Goal: Communication & Community: Answer question/provide support

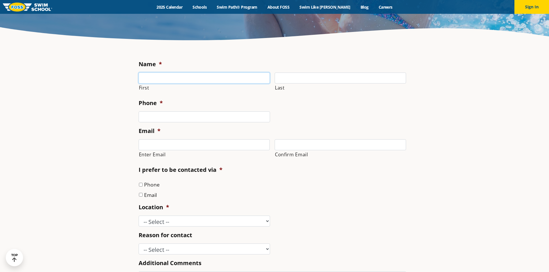
click at [186, 82] on input "First" at bounding box center [204, 78] width 131 height 11
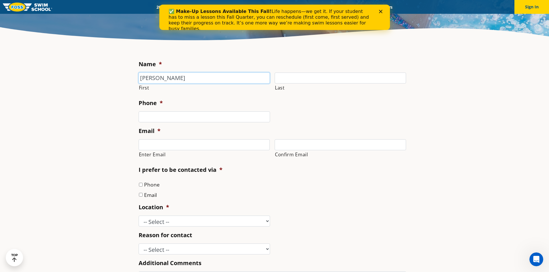
type input "[PERSON_NAME]"
click at [354, 84] on label "Last" at bounding box center [340, 88] width 131 height 8
click at [354, 84] on input "Last" at bounding box center [340, 78] width 131 height 11
type input "Vacho"
click at [258, 113] on input "(___) ___-____" at bounding box center [204, 117] width 131 height 11
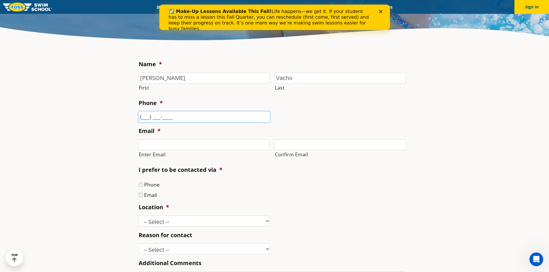
click at [145, 114] on input "(___) ___-____" at bounding box center [204, 117] width 131 height 11
click at [143, 116] on input "(___) ___-____" at bounding box center [204, 117] width 131 height 11
click at [142, 117] on input "(___) ___-____" at bounding box center [204, 117] width 131 height 11
type input "[PHONE_NUMBER]"
click at [185, 137] on li "Email * Enter Email Confirm Email" at bounding box center [275, 144] width 272 height 34
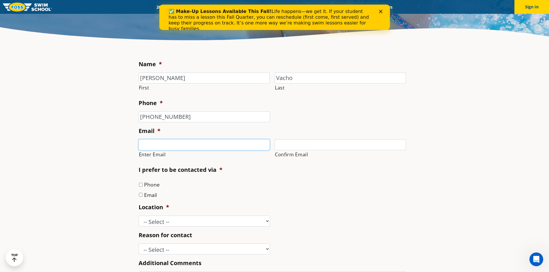
click at [183, 144] on input "Enter Email" at bounding box center [204, 144] width 131 height 11
type input "[EMAIL_ADDRESS][DOMAIN_NAME]"
click at [281, 144] on input "Confirm Email" at bounding box center [340, 144] width 131 height 11
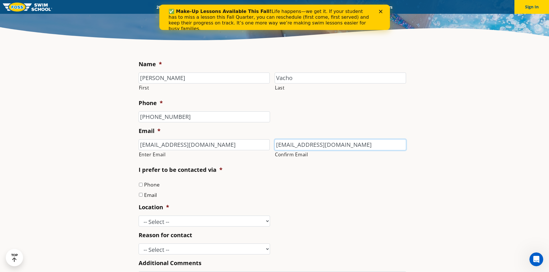
type input "[EMAIL_ADDRESS][DOMAIN_NAME]"
click at [143, 193] on li "Email" at bounding box center [275, 195] width 272 height 8
click at [139, 194] on input "Email" at bounding box center [141, 195] width 4 height 4
checkbox input "true"
click at [141, 216] on select "-- Select -- [GEOGRAPHIC_DATA], [GEOGRAPHIC_DATA] [GEOGRAPHIC_DATA] [GEOGRAPHIC…" at bounding box center [204, 221] width 131 height 11
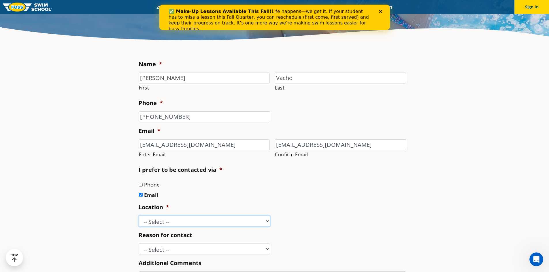
select select "SPR"
click at [139, 216] on select "-- Select -- [GEOGRAPHIC_DATA], [GEOGRAPHIC_DATA] [GEOGRAPHIC_DATA] [GEOGRAPHIC…" at bounding box center [204, 221] width 131 height 11
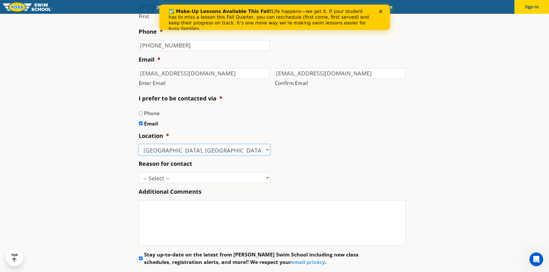
scroll to position [231, 0]
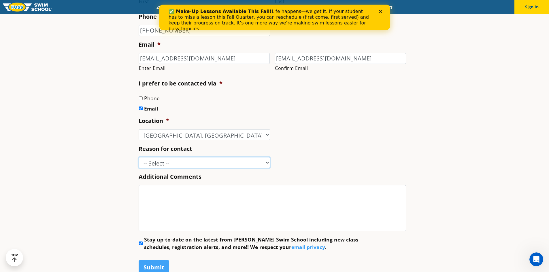
click at [197, 161] on select "-- Select -- Enrollment issue Program question What level is best for my child?…" at bounding box center [204, 162] width 131 height 11
select select "Donation request"
click at [139, 157] on select "-- Select -- Enrollment issue Program question What level is best for my child?…" at bounding box center [204, 162] width 131 height 11
click at [190, 207] on textarea "Additional Comments" at bounding box center [272, 208] width 267 height 46
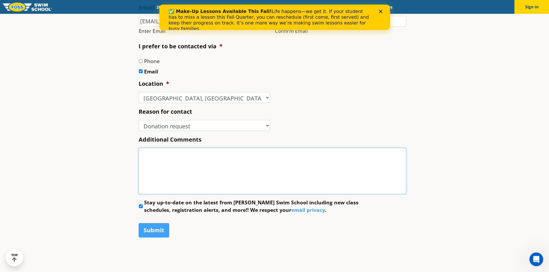
scroll to position [259, 0]
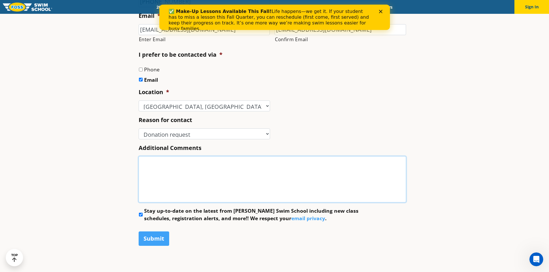
click at [202, 171] on textarea "Additional Comments" at bounding box center [272, 179] width 267 height 46
paste textarea "Hello, My name is Cecilia, and I’m a volunteer serving for Shelter from the Sto…"
click at [205, 182] on textarea "Additional Comments" at bounding box center [272, 179] width 267 height 46
click at [199, 193] on textarea "Additional Comments" at bounding box center [272, 179] width 267 height 46
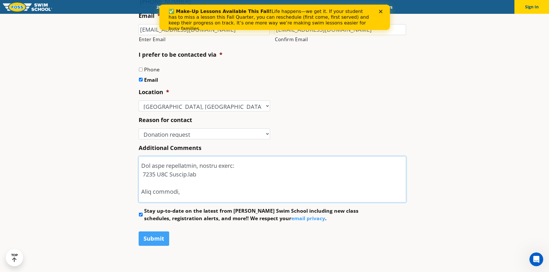
scroll to position [219, 0]
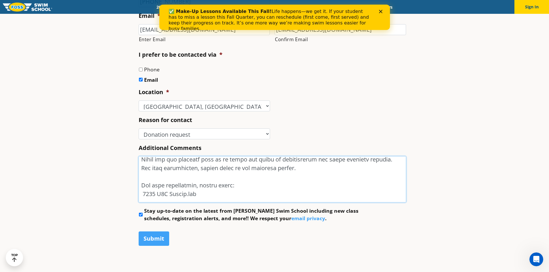
drag, startPoint x: 198, startPoint y: 194, endPoint x: 132, endPoint y: 177, distance: 68.2
click at [131, 177] on section "Name * Connie First Vacho Last Phone * (608) 478-4176 Email * info@sftsm.org En…" at bounding box center [274, 104] width 549 height 344
click at [159, 175] on textarea "Additional Comments" at bounding box center [272, 179] width 267 height 46
click at [201, 202] on textarea "Additional Comments" at bounding box center [272, 179] width 267 height 46
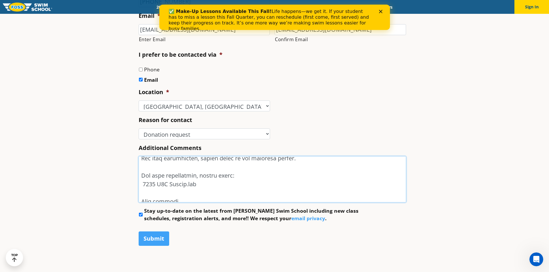
drag, startPoint x: 203, startPoint y: 199, endPoint x: 159, endPoint y: 182, distance: 46.6
click at [159, 182] on textarea "Additional Comments" at bounding box center [272, 179] width 267 height 46
click at [233, 190] on textarea "Additional Comments" at bounding box center [272, 179] width 267 height 46
click at [217, 190] on textarea "Additional Comments" at bounding box center [272, 179] width 267 height 46
drag, startPoint x: 204, startPoint y: 184, endPoint x: 141, endPoint y: 175, distance: 64.1
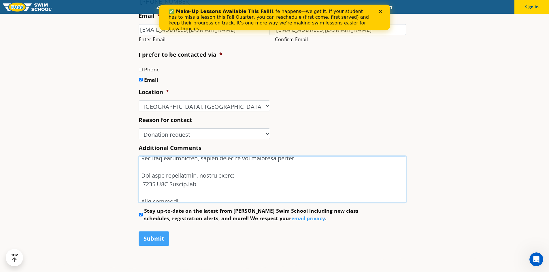
click at [141, 175] on textarea "Additional Comments" at bounding box center [272, 179] width 267 height 46
click at [193, 166] on textarea "Additional Comments" at bounding box center [272, 179] width 267 height 46
drag, startPoint x: 214, startPoint y: 188, endPoint x: 140, endPoint y: 187, distance: 73.2
click at [144, 188] on textarea "Additional Comments" at bounding box center [272, 179] width 267 height 46
paste textarea "https://drive.google.com/file/d/1hIuooL0RGxHj4XYI4WImGLSp3yk_IlRu/view"
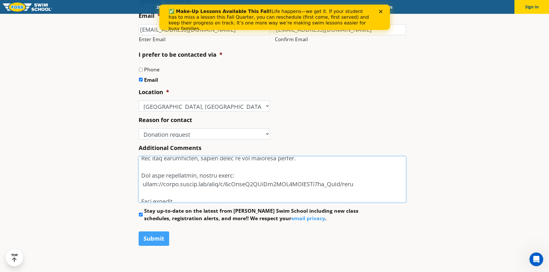
click at [143, 184] on textarea "Additional Comments" at bounding box center [272, 179] width 267 height 46
drag, startPoint x: 296, startPoint y: 199, endPoint x: 292, endPoint y: 197, distance: 4.3
click at [296, 199] on textarea "Additional Comments" at bounding box center [272, 179] width 267 height 46
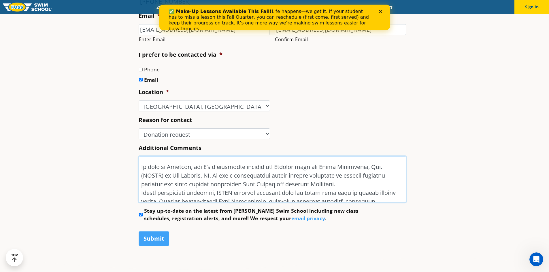
scroll to position [0, 0]
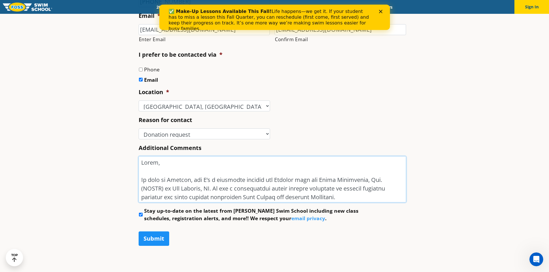
type textarea "Hello, My name is Cecilia, and I’m a volunteer serving for Shelter from the Sto…"
click at [157, 237] on input "Submit" at bounding box center [154, 239] width 31 height 14
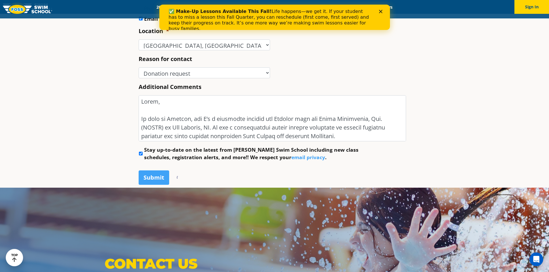
scroll to position [317, 0]
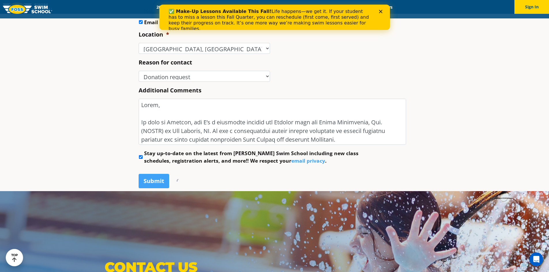
click at [381, 13] on polygon "Close" at bounding box center [380, 11] width 3 height 3
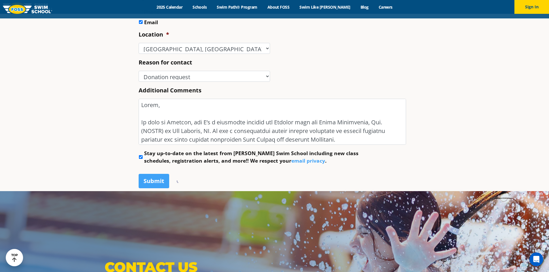
click at [141, 156] on input "Stay up-to-date on the latest from [PERSON_NAME] Swim School including new clas…" at bounding box center [141, 157] width 4 height 4
checkbox input "false"
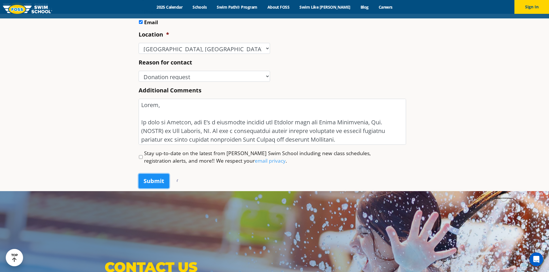
click at [160, 177] on input "Submit" at bounding box center [154, 181] width 31 height 14
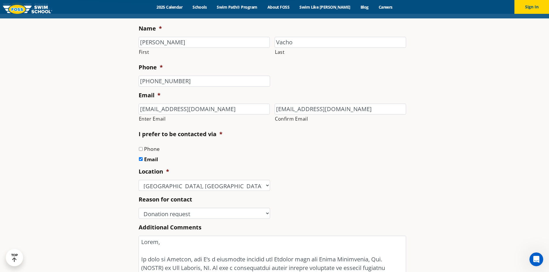
scroll to position [173, 0]
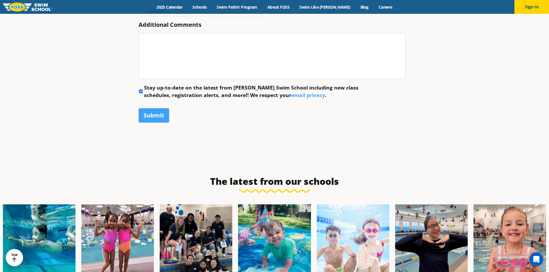
scroll to position [403, 0]
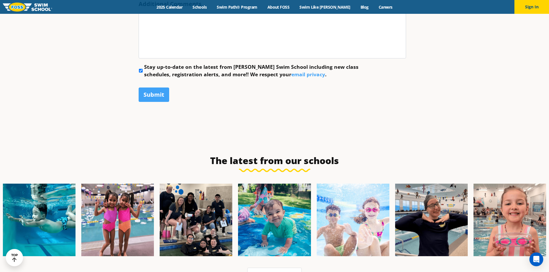
click at [139, 71] on input "Stay up-to-date on the latest from [PERSON_NAME] Swim School including new clas…" at bounding box center [141, 71] width 4 height 4
checkbox input "false"
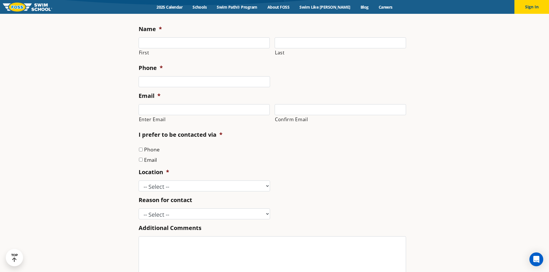
scroll to position [173, 0]
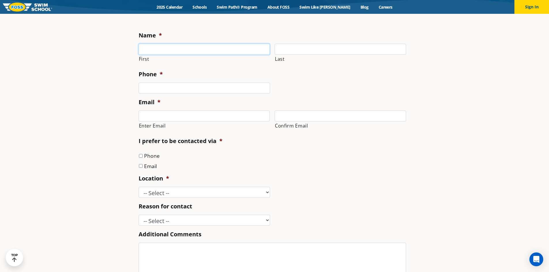
click at [163, 51] on input "First" at bounding box center [204, 49] width 131 height 11
type input "[PERSON_NAME]"
click at [284, 49] on input "Last" at bounding box center [340, 49] width 131 height 11
type input "Vacho"
click at [249, 84] on input "(___) ___-____" at bounding box center [204, 88] width 131 height 11
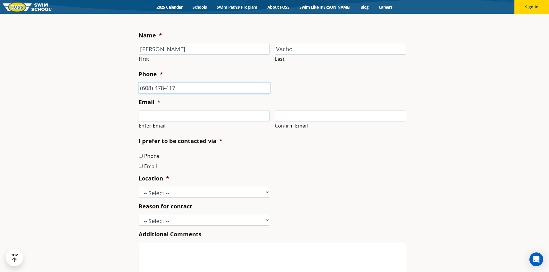
type input "[PHONE_NUMBER]"
click at [222, 115] on input "Enter Email" at bounding box center [204, 116] width 131 height 11
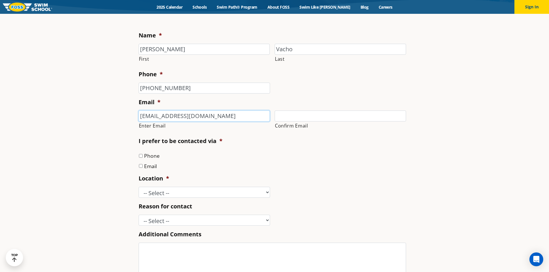
type input "[EMAIL_ADDRESS][DOMAIN_NAME]"
click at [155, 166] on label "Email" at bounding box center [150, 166] width 13 height 7
click at [143, 166] on input "Email" at bounding box center [141, 166] width 4 height 4
checkbox input "true"
click at [307, 115] on input "Confirm Email" at bounding box center [340, 116] width 131 height 11
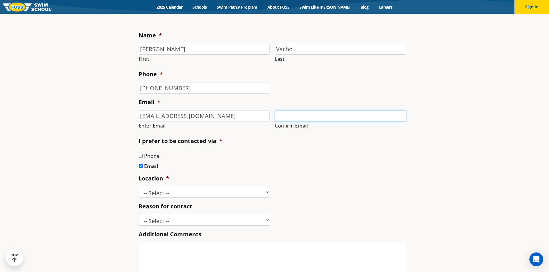
type input "[EMAIL_ADDRESS][DOMAIN_NAME]"
click at [192, 196] on select "-- Select -- [GEOGRAPHIC_DATA], [GEOGRAPHIC_DATA] [GEOGRAPHIC_DATA] [GEOGRAPHIC…" at bounding box center [204, 192] width 131 height 11
select select "SPR"
click at [139, 187] on select "-- Select -- [GEOGRAPHIC_DATA], [GEOGRAPHIC_DATA] [GEOGRAPHIC_DATA] [GEOGRAPHIC…" at bounding box center [204, 192] width 131 height 11
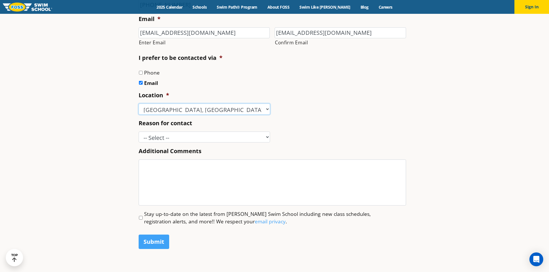
scroll to position [259, 0]
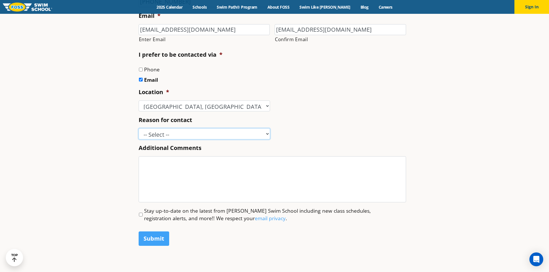
click at [173, 133] on select "-- Select -- Enrollment issue Program question What level is best for my child?…" at bounding box center [204, 134] width 131 height 11
select select "Donation request"
click at [139, 129] on select "-- Select -- Enrollment issue Program question What level is best for my child?…" at bounding box center [204, 134] width 131 height 11
click at [204, 179] on textarea "Additional Comments" at bounding box center [272, 179] width 267 height 46
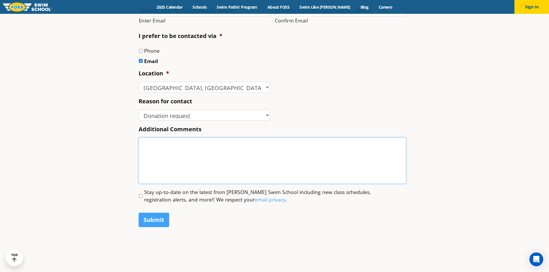
scroll to position [288, 0]
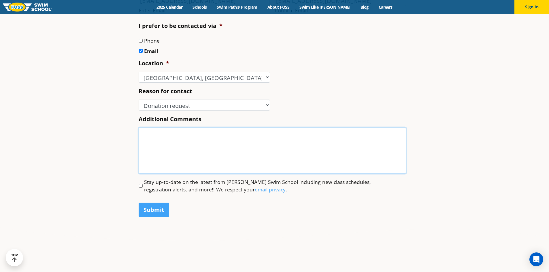
type textarea "I"
type textarea "H"
type textarea "M"
click at [141, 134] on textarea "Please click this link for more information:" at bounding box center [272, 151] width 267 height 46
click at [192, 138] on textarea "Please click this link for more information:" at bounding box center [272, 151] width 267 height 46
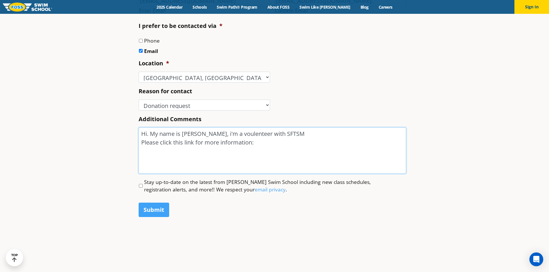
click at [208, 133] on textarea "Hi. My name is [PERSON_NAME], i'm a voulenteer with SFTSM Please click this lin…" at bounding box center [272, 151] width 267 height 46
click at [226, 136] on textarea "Hi. My name is [PERSON_NAME], I'm a voulenteer with SFTSM Please click this lin…" at bounding box center [272, 151] width 267 height 46
click at [277, 133] on textarea "Hi. My name is [PERSON_NAME], I'm a volunteer with SFTSM Please click this link…" at bounding box center [272, 151] width 267 height 46
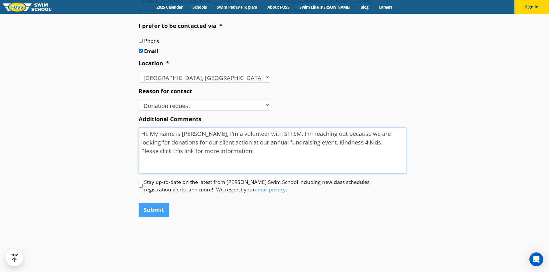
click at [336, 152] on textarea "Hi. My name is [PERSON_NAME], I'm a volunteer with SFTSM. I'm reaching out beca…" at bounding box center [272, 151] width 267 height 46
click at [373, 146] on textarea "Hi. My name is [PERSON_NAME], I'm a volunteer with SFTSM. I'm reaching out beca…" at bounding box center [272, 151] width 267 height 46
click at [206, 151] on textarea "Hi. My name is [PERSON_NAME], I'm a volunteer with SFTSM. I'm reaching out beca…" at bounding box center [272, 151] width 267 height 46
drag, startPoint x: 206, startPoint y: 151, endPoint x: 200, endPoint y: 155, distance: 7.2
click at [200, 155] on textarea "Hi. My name is [PERSON_NAME], I'm a volunteer with SFTSM. I'm reaching out beca…" at bounding box center [272, 151] width 267 height 46
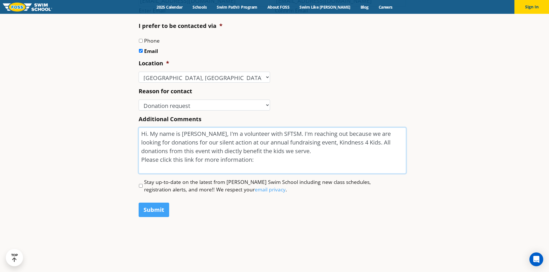
click at [213, 158] on textarea "Hi. My name is [PERSON_NAME], I'm a volunteer with SFTSM. I'm reaching out beca…" at bounding box center [272, 151] width 267 height 46
click at [209, 150] on textarea "Hi. My name is [PERSON_NAME], I'm a volunteer with SFTSM. I'm reaching out beca…" at bounding box center [272, 151] width 267 height 46
click at [301, 159] on textarea "Hi. My name is [PERSON_NAME], I'm a volunteer with SFTSM. I'm reaching out beca…" at bounding box center [272, 151] width 267 height 46
click at [302, 152] on textarea "Hi. My name is [PERSON_NAME], I'm a volunteer with SFTSM. I'm reaching out beca…" at bounding box center [272, 151] width 267 height 46
type textarea "Hi. My name is [PERSON_NAME], I'm a volunteer with SFTSM. I'm reaching out beca…"
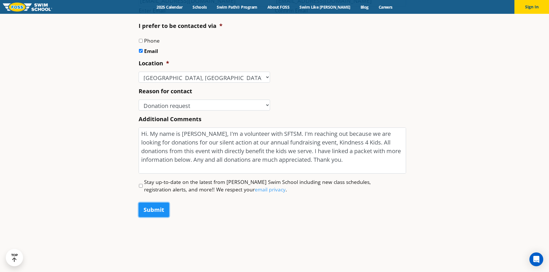
click at [159, 214] on input "Submit" at bounding box center [154, 210] width 31 height 14
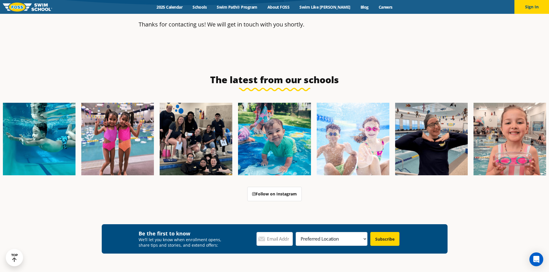
scroll to position [171, 0]
